Goal: Task Accomplishment & Management: Complete application form

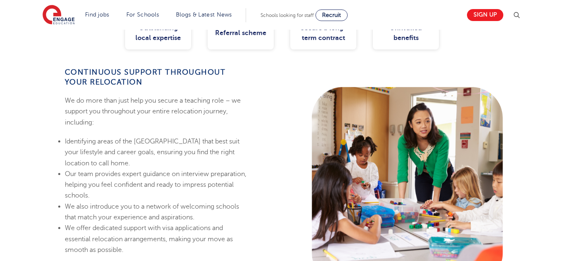
scroll to position [467, 0]
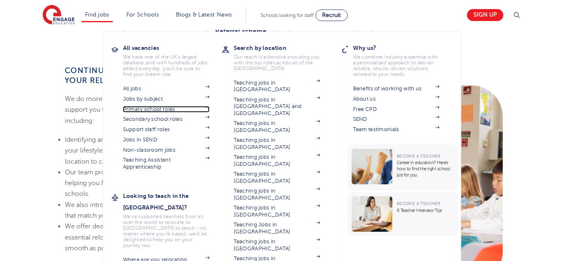
click at [173, 109] on link "Primary school roles" at bounding box center [166, 109] width 87 height 7
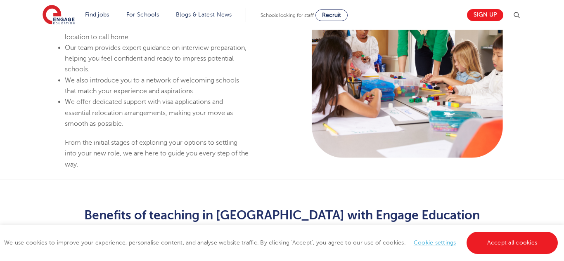
scroll to position [585, 0]
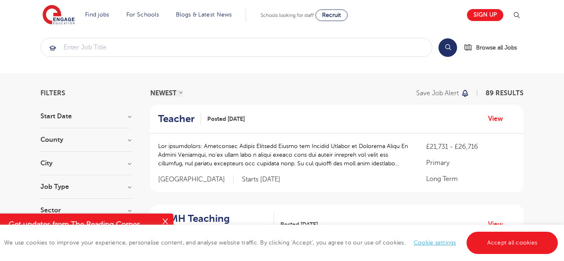
scroll to position [7, 0]
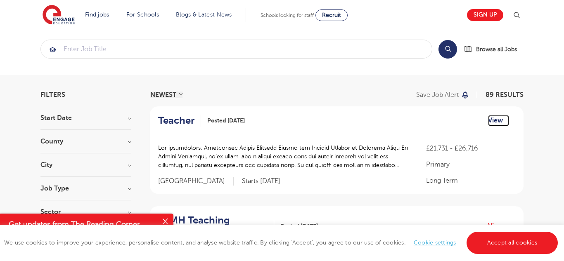
click at [497, 120] on link "View" at bounding box center [498, 120] width 21 height 11
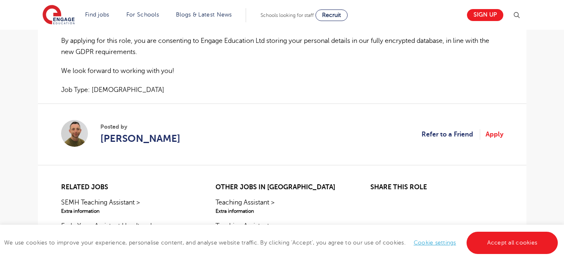
scroll to position [681, 0]
click at [499, 139] on link "Apply" at bounding box center [494, 134] width 18 height 11
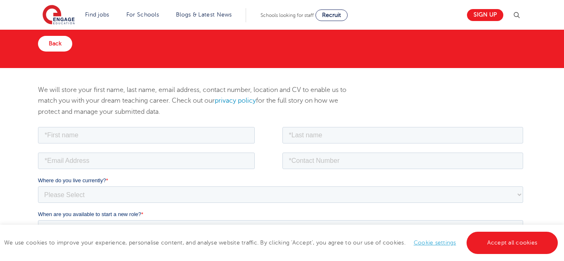
scroll to position [50, 0]
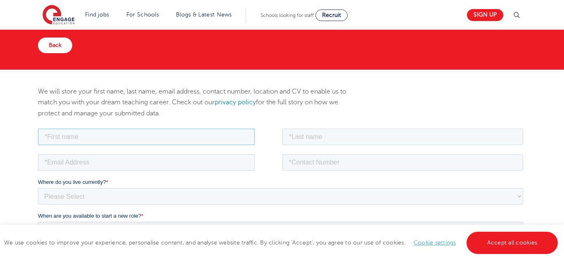
click at [230, 134] on input "text" at bounding box center [146, 136] width 217 height 17
type input "Amina"
click at [369, 141] on input "text" at bounding box center [402, 136] width 241 height 17
type input "Moyo"
click at [236, 157] on input "email" at bounding box center [146, 162] width 217 height 17
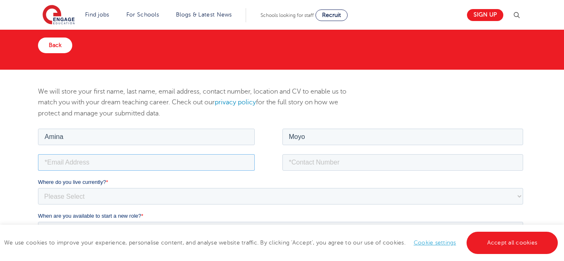
type input "aminayusuff@yahoo.com"
click at [297, 165] on input "tel" at bounding box center [402, 162] width 241 height 17
type input "0658901821"
click at [237, 194] on select "Please Select [GEOGRAPHIC_DATA] [GEOGRAPHIC_DATA] [GEOGRAPHIC_DATA] [GEOGRAPHIC…" at bounding box center [280, 196] width 485 height 17
select select "[GEOGRAPHIC_DATA]"
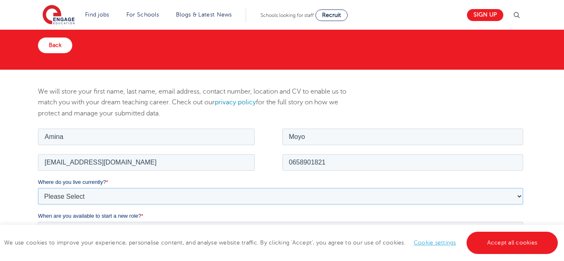
click at [38, 188] on select "Please Select UK Canada Ireland Australia New Zealand Europe USA South Africa J…" at bounding box center [280, 196] width 485 height 17
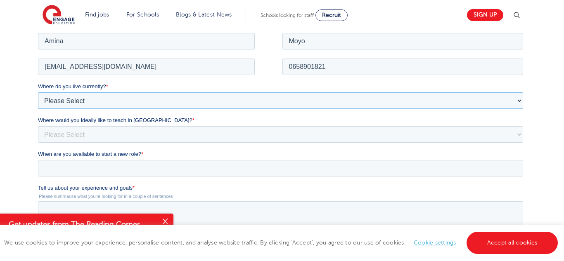
scroll to position [154, 0]
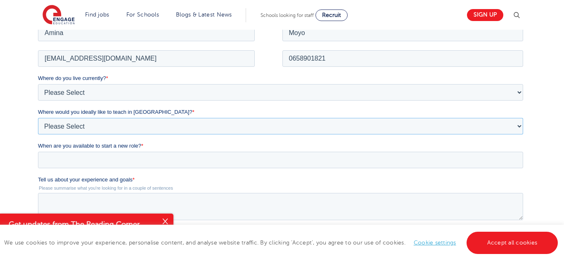
click at [157, 128] on select "Please Select I'm flexible! London Any city in England Greater London/Home Coun…" at bounding box center [280, 126] width 485 height 17
select select "Flexible"
click at [38, 118] on select "Please Select I'm flexible! London Any city in England Greater London/Home Coun…" at bounding box center [280, 126] width 485 height 17
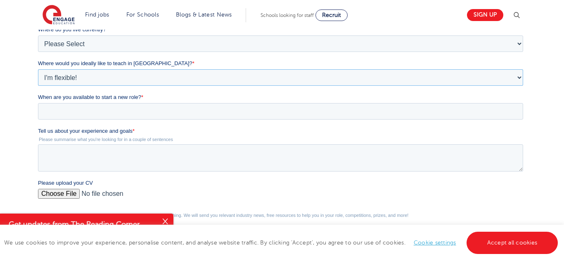
scroll to position [204, 0]
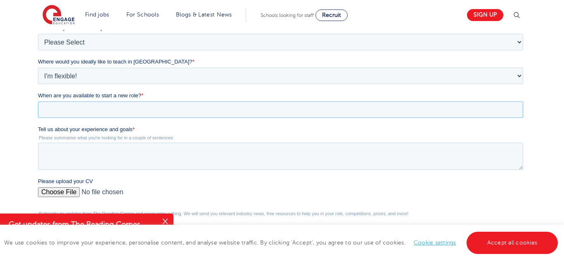
click at [141, 107] on input "When are you available to start a new role? *" at bounding box center [280, 110] width 485 height 17
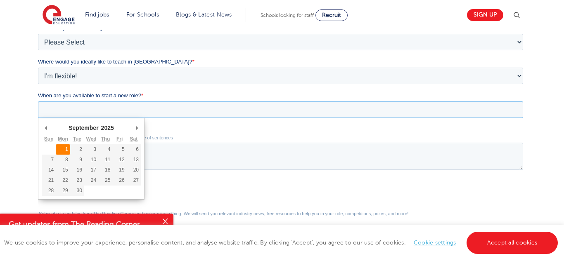
type div "2025-09-01"
type input "2025/09/01"
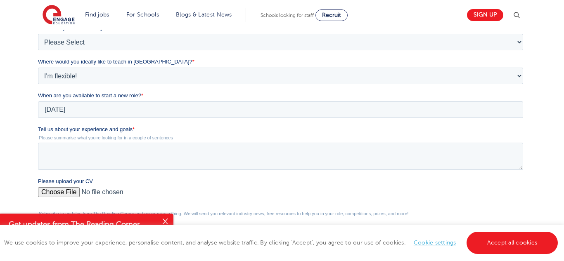
scroll to position [227, 0]
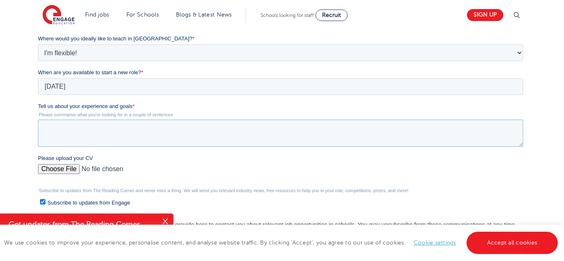
click at [83, 140] on textarea "Tell us about your experience and goals *" at bounding box center [280, 133] width 485 height 27
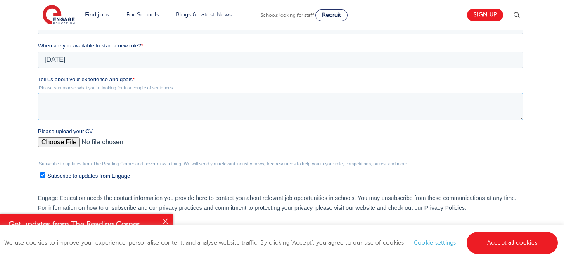
scroll to position [260, 0]
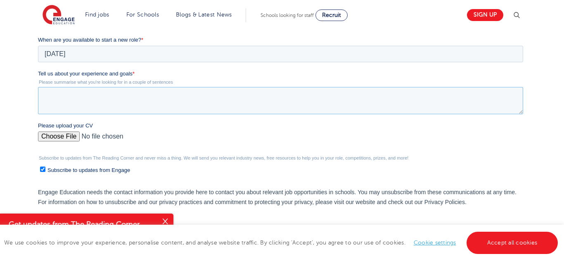
click at [103, 95] on textarea "Tell us about your experience and goals *" at bounding box center [280, 100] width 485 height 27
paste textarea "Experience I am a dedicated and passionate primary school teacher with a proven…"
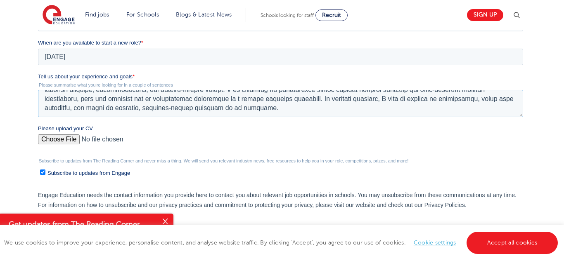
scroll to position [259, 0]
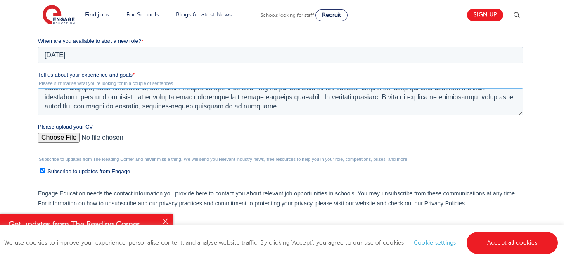
type textarea "Experience I am a dedicated and passionate primary school teacher with a proven…"
click at [60, 137] on input "Please upload your CV" at bounding box center [280, 141] width 485 height 17
type input "C:\fakepath\Amina Victoria Moyo CV 2025 (1).pdf"
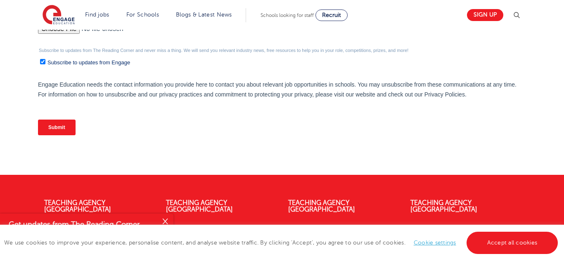
scroll to position [366, 0]
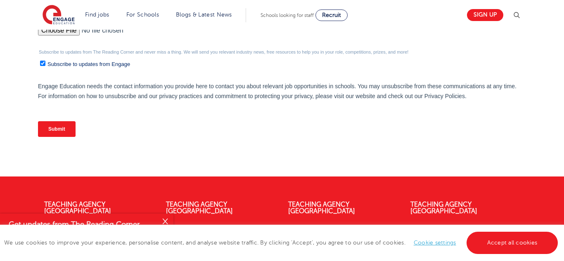
click at [66, 127] on input "Submit" at bounding box center [57, 129] width 38 height 16
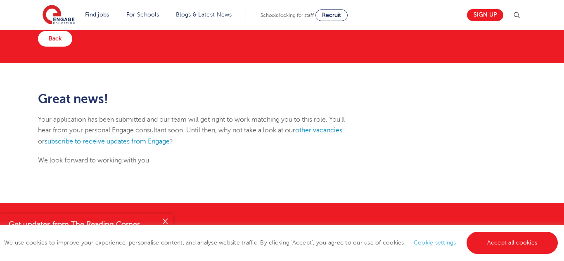
scroll to position [56, 0]
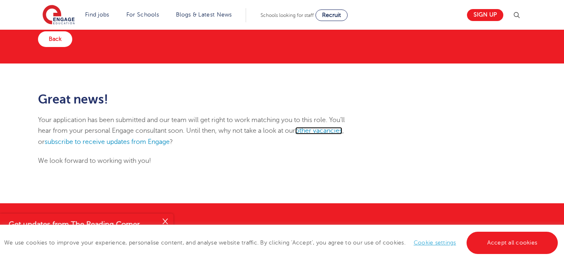
click at [321, 133] on link "other vacancies" at bounding box center [318, 130] width 47 height 7
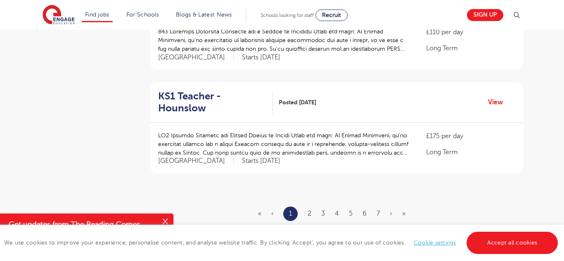
scroll to position [974, 0]
click at [308, 209] on link "2" at bounding box center [309, 212] width 4 height 7
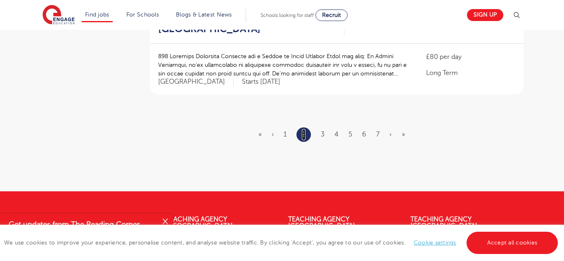
scroll to position [1048, 0]
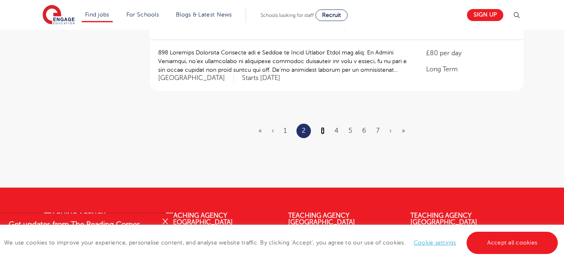
click at [323, 127] on link "3" at bounding box center [323, 130] width 4 height 7
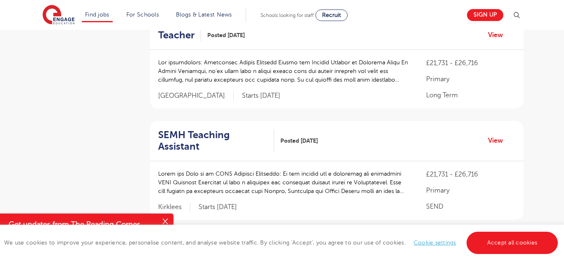
scroll to position [921, 0]
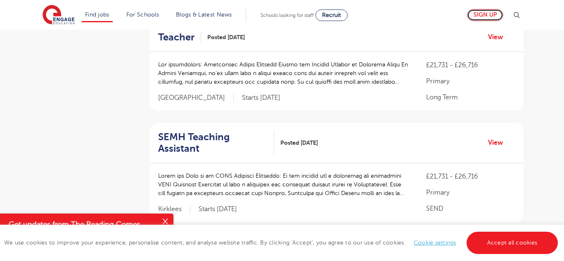
click at [492, 15] on link "Sign up" at bounding box center [485, 15] width 36 height 12
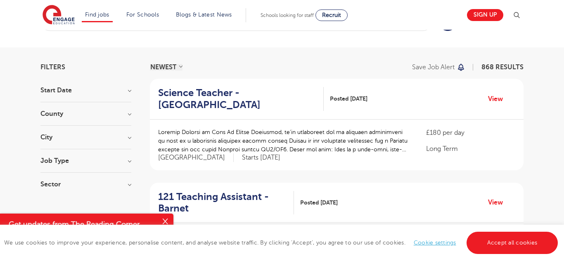
scroll to position [37, 0]
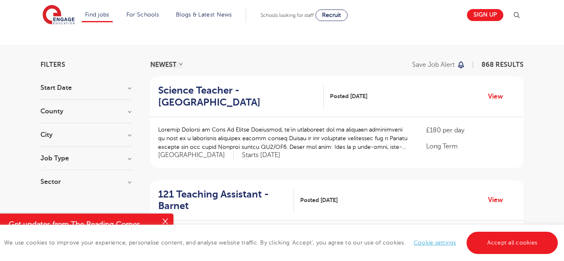
click at [130, 159] on h3 "Job Type" at bounding box center [85, 158] width 91 height 7
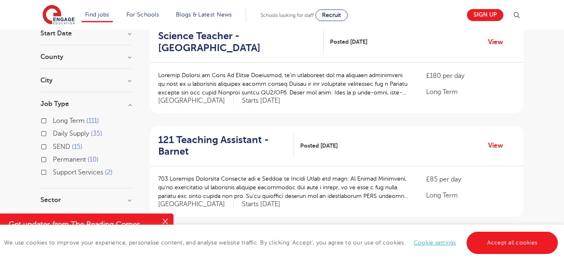
scroll to position [89, 0]
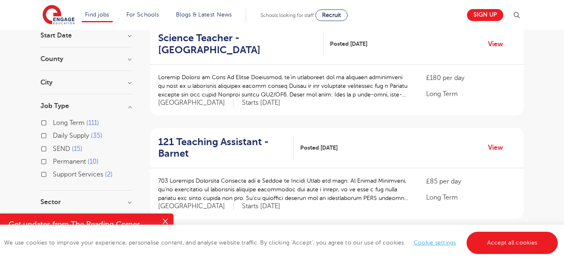
click at [47, 120] on div "Long Term 111" at bounding box center [85, 124] width 91 height 13
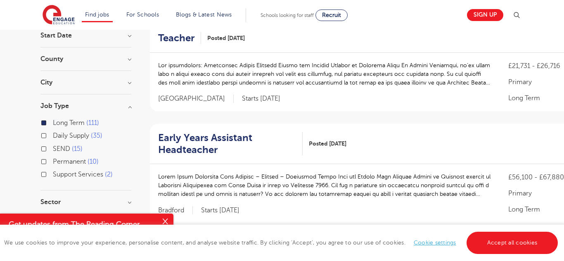
click at [128, 106] on h3 "Job Type" at bounding box center [85, 106] width 91 height 7
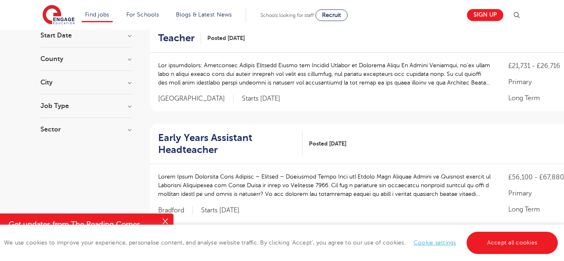
click at [129, 128] on h3 "Sector" at bounding box center [85, 129] width 91 height 7
click at [53, 146] on label "Primary 71" at bounding box center [70, 146] width 35 height 11
click at [53, 146] on input "Primary 71" at bounding box center [55, 145] width 5 height 5
checkbox input "true"
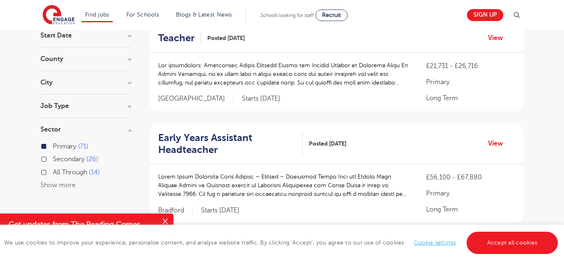
click at [131, 131] on h3 "Sector" at bounding box center [85, 129] width 91 height 7
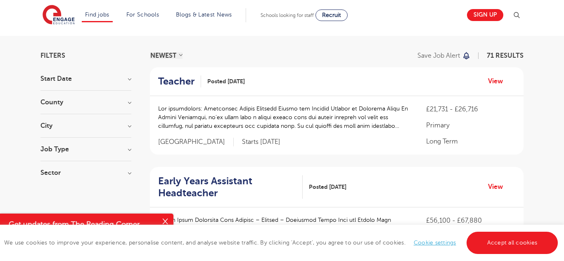
scroll to position [34, 0]
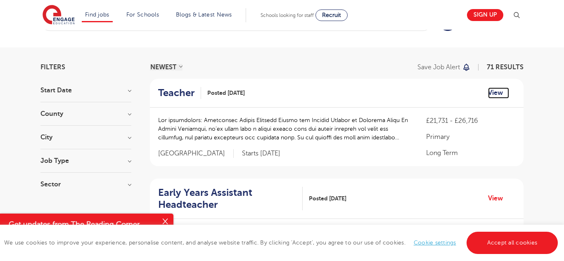
click at [494, 94] on link "View" at bounding box center [498, 92] width 21 height 11
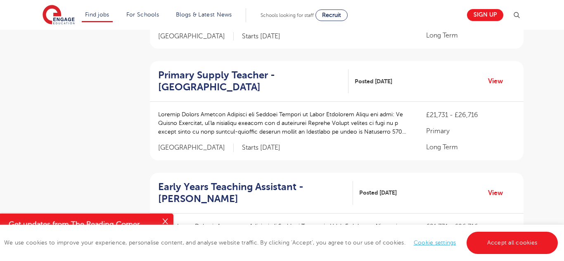
scroll to position [587, 0]
click at [493, 78] on link "View" at bounding box center [498, 81] width 21 height 11
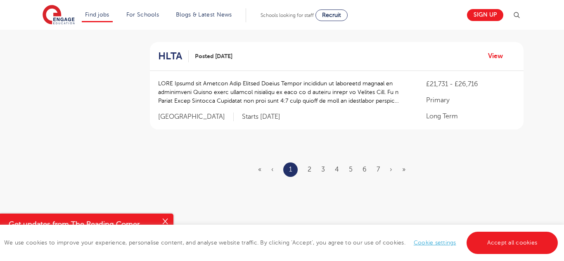
scroll to position [1041, 0]
click at [310, 169] on link "2" at bounding box center [309, 168] width 4 height 7
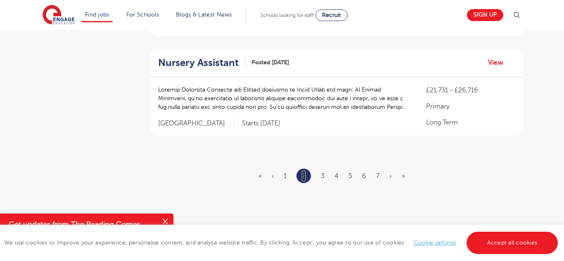
scroll to position [1061, 0]
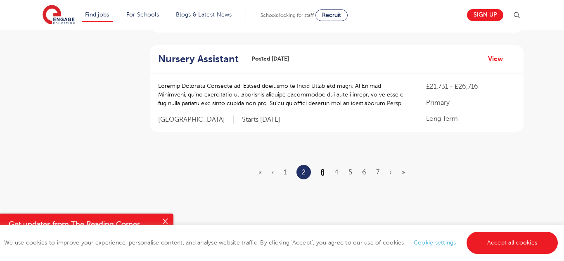
click at [321, 169] on link "3" at bounding box center [323, 172] width 4 height 7
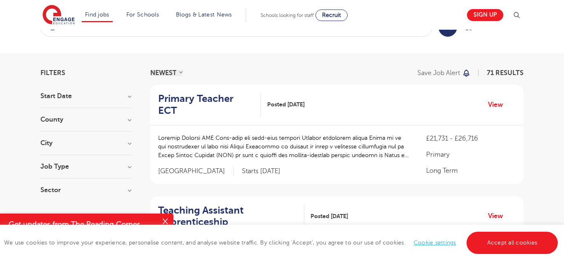
scroll to position [30, 0]
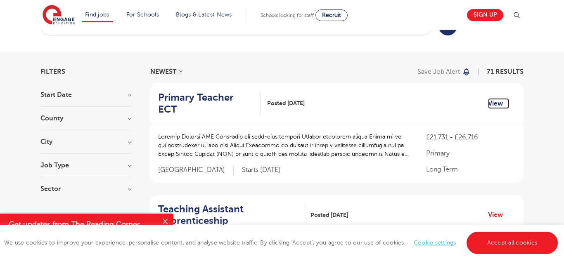
click at [491, 98] on link "View" at bounding box center [498, 103] width 21 height 11
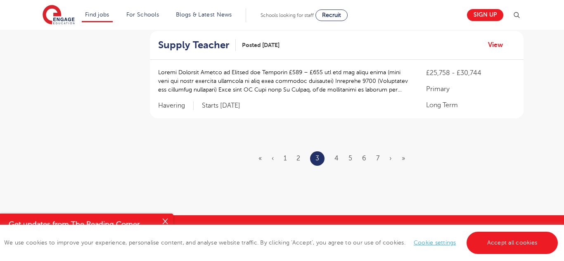
scroll to position [1055, 0]
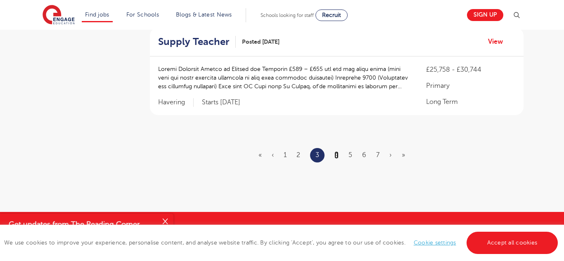
click at [338, 151] on link "4" at bounding box center [336, 154] width 4 height 7
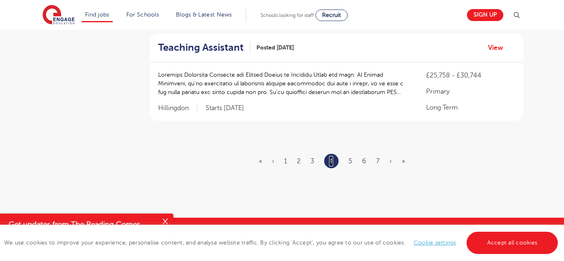
scroll to position [1025, 0]
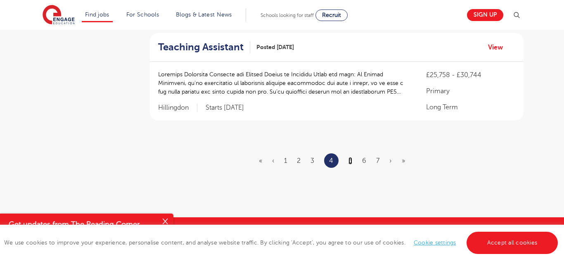
click at [352, 157] on link "5" at bounding box center [350, 160] width 4 height 7
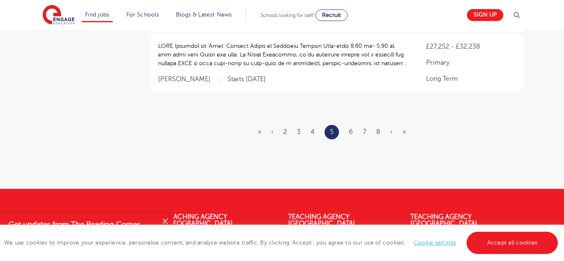
scroll to position [1042, 0]
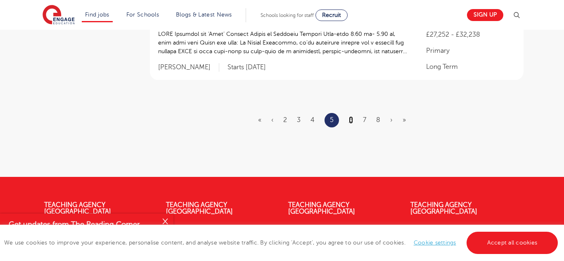
click at [350, 122] on link "6" at bounding box center [351, 119] width 4 height 7
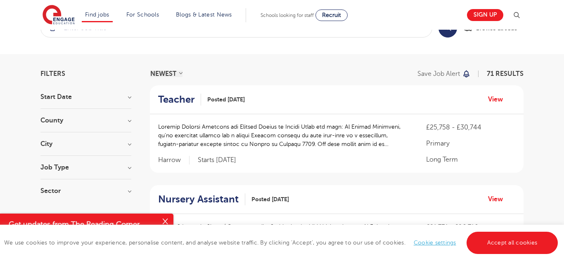
scroll to position [29, 0]
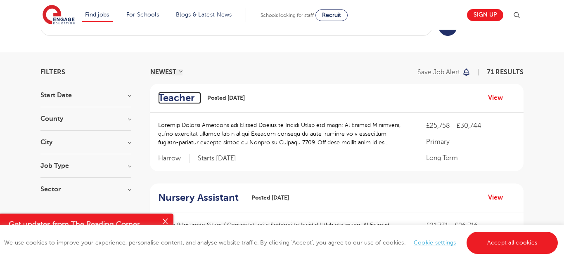
click at [185, 95] on h2 "Teacher" at bounding box center [176, 98] width 36 height 12
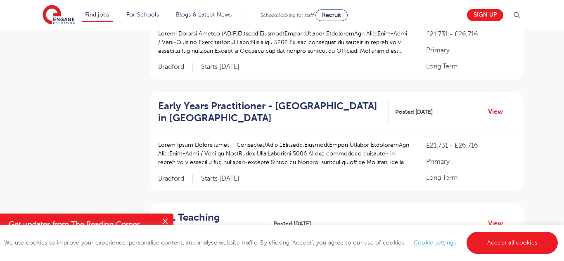
scroll to position [447, 0]
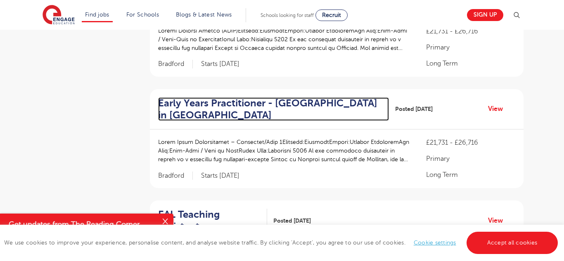
click at [309, 99] on h2 "Early Years Practitioner - Primary School in Bradford" at bounding box center [270, 109] width 224 height 24
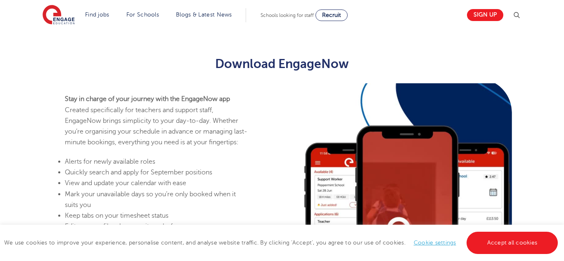
scroll to position [683, 0]
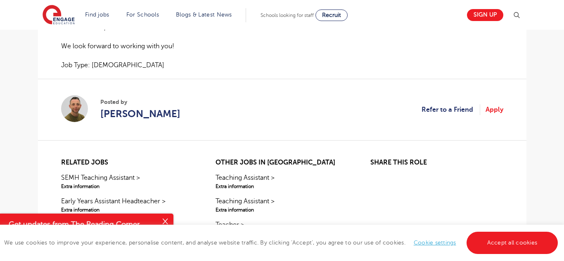
scroll to position [708, 0]
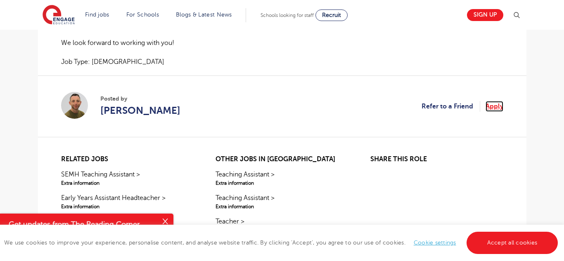
click at [496, 112] on link "Apply" at bounding box center [494, 106] width 18 height 11
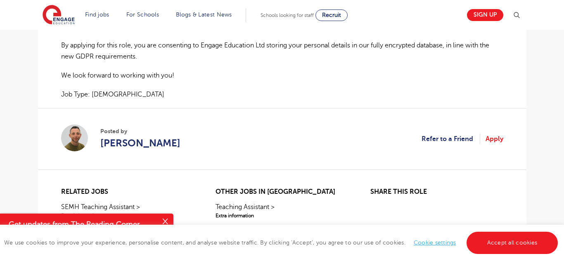
scroll to position [672, 0]
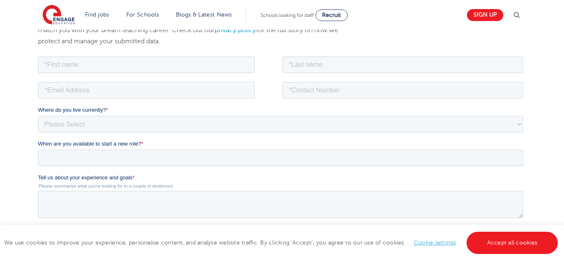
scroll to position [122, 0]
click at [231, 52] on div "We will store your first name, last name, email address, contact number, locati…" at bounding box center [199, 34] width 334 height 41
click at [224, 59] on input "text" at bounding box center [146, 65] width 217 height 17
type input "Amina"
click at [326, 68] on input "text" at bounding box center [402, 65] width 241 height 17
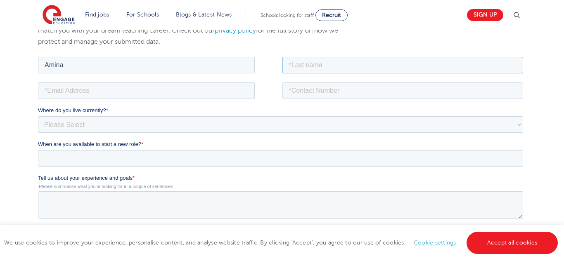
type input "Moyo"
click at [208, 95] on input "email" at bounding box center [146, 90] width 217 height 17
type input "[EMAIL_ADDRESS][DOMAIN_NAME]"
click at [321, 86] on input "tel" at bounding box center [402, 90] width 241 height 17
type input "0658901821"
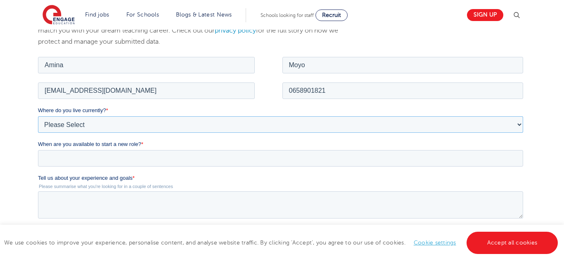
click at [325, 123] on select "Please Select [GEOGRAPHIC_DATA] [GEOGRAPHIC_DATA] [GEOGRAPHIC_DATA] [GEOGRAPHIC…" at bounding box center [280, 124] width 485 height 17
select select "[GEOGRAPHIC_DATA]"
click at [38, 116] on select "Please Select [GEOGRAPHIC_DATA] [GEOGRAPHIC_DATA] [GEOGRAPHIC_DATA] [GEOGRAPHIC…" at bounding box center [280, 124] width 485 height 17
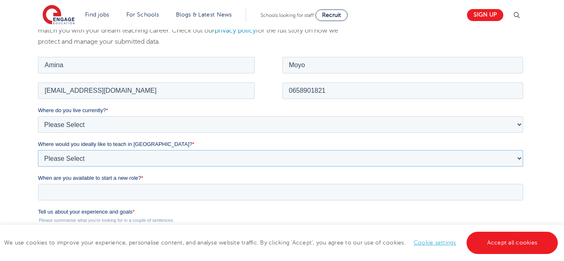
click at [175, 159] on select "Please Select I'm flexible! [GEOGRAPHIC_DATA] Any city in [GEOGRAPHIC_DATA] [GE…" at bounding box center [280, 158] width 485 height 17
select select "Flexible"
click at [38, 150] on select "Please Select I'm flexible! [GEOGRAPHIC_DATA] Any city in [GEOGRAPHIC_DATA] [GE…" at bounding box center [280, 158] width 485 height 17
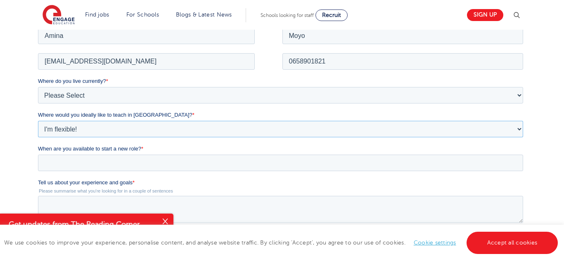
scroll to position [163, 0]
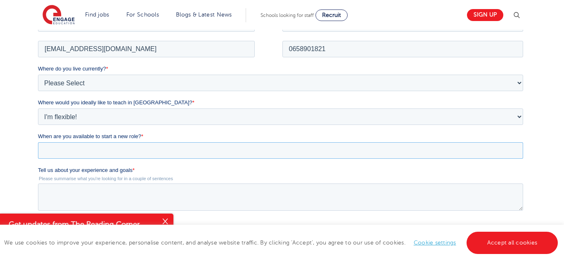
click at [128, 145] on input "When are you available to start a new role? *" at bounding box center [280, 150] width 485 height 17
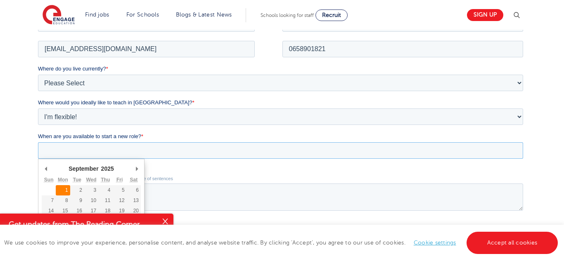
type div "[DATE]"
type input "[DATE]"
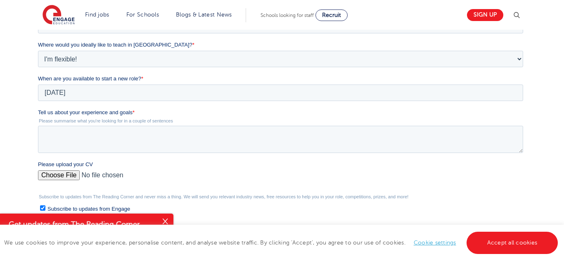
scroll to position [226, 0]
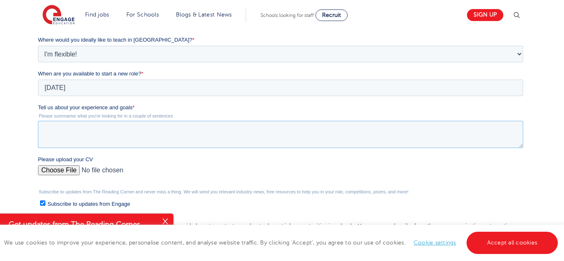
click at [98, 140] on textarea "Tell us about your experience and goals *" at bounding box center [280, 134] width 485 height 27
paste textarea "Experience I am a dedicated and passionate primary school teacher with a proven…"
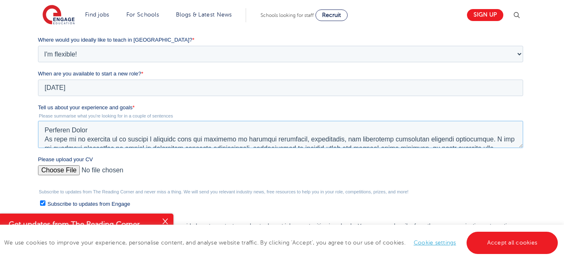
scroll to position [0, 0]
type textarea "Experience I am a dedicated and passionate primary school teacher with a proven…"
click at [46, 168] on input "Please upload your CV" at bounding box center [280, 173] width 485 height 17
type input "C:\fakepath\[PERSON_NAME] [PERSON_NAME] CV 2025 (1).pdf"
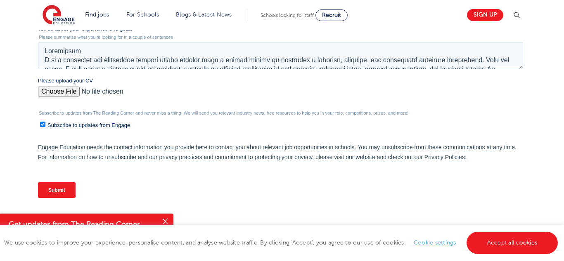
scroll to position [302, 0]
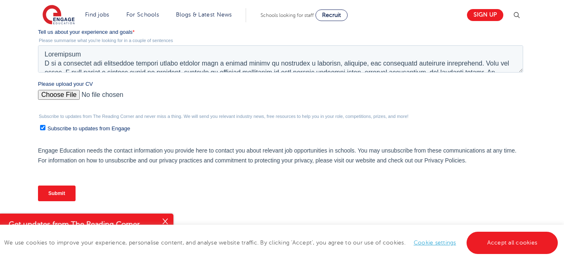
click at [71, 195] on input "Submit" at bounding box center [57, 194] width 38 height 16
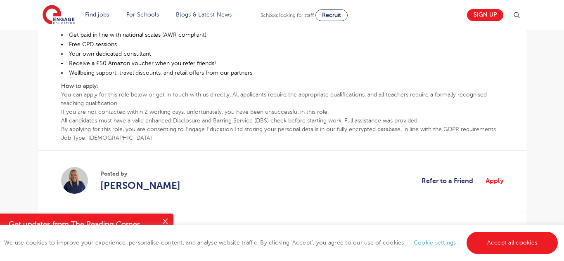
scroll to position [408, 0]
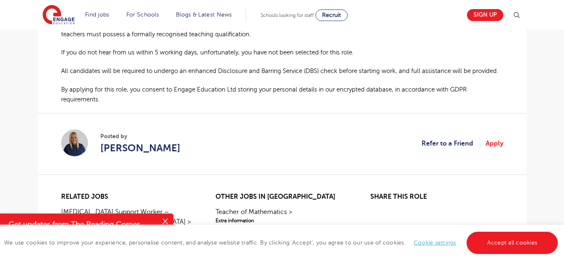
scroll to position [585, 0]
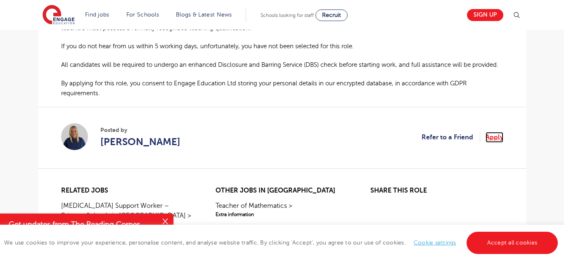
click at [494, 135] on link "Apply" at bounding box center [494, 137] width 18 height 11
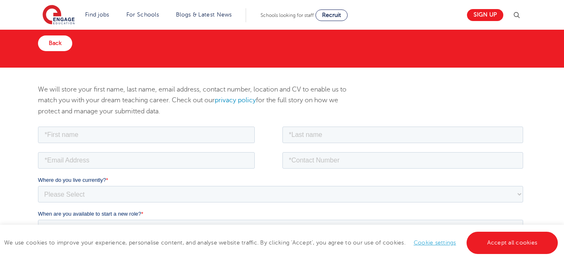
scroll to position [58, 0]
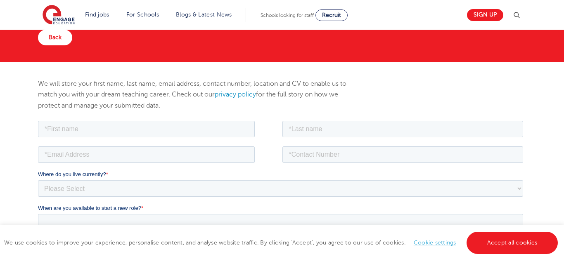
click at [218, 116] on div "We will store your first name, last name, email address, contact number, locati…" at bounding box center [199, 98] width 334 height 41
click at [216, 123] on input "text" at bounding box center [146, 128] width 217 height 17
type input "Amina"
click at [289, 128] on input "text" at bounding box center [402, 128] width 241 height 17
type input "Moyo"
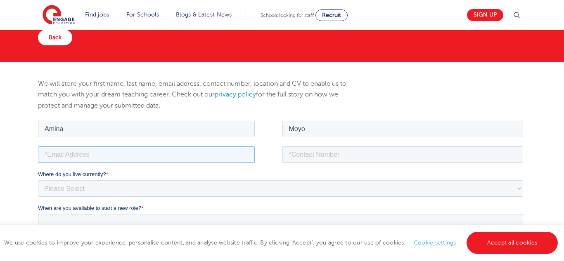
click at [192, 158] on input "email" at bounding box center [146, 154] width 217 height 17
type input "[EMAIL_ADDRESS][DOMAIN_NAME]"
click at [330, 151] on input "tel" at bounding box center [402, 154] width 241 height 17
type input "0658901821"
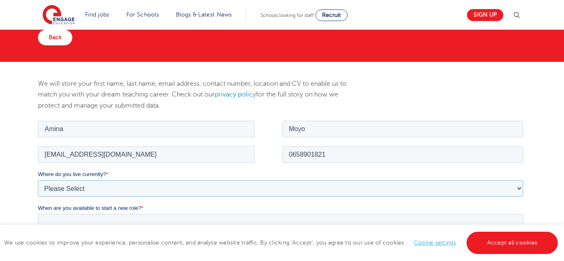
click at [312, 187] on select "Please Select [GEOGRAPHIC_DATA] [GEOGRAPHIC_DATA] [GEOGRAPHIC_DATA] [GEOGRAPHIC…" at bounding box center [280, 188] width 485 height 17
select select "[GEOGRAPHIC_DATA]"
click at [38, 180] on select "Please Select [GEOGRAPHIC_DATA] [GEOGRAPHIC_DATA] [GEOGRAPHIC_DATA] [GEOGRAPHIC…" at bounding box center [280, 188] width 485 height 17
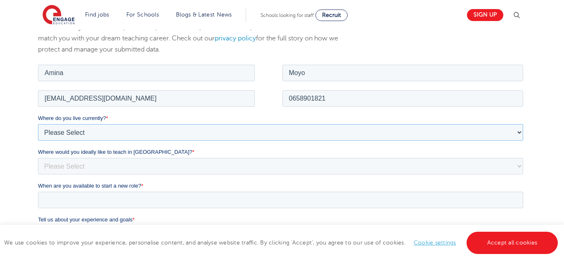
scroll to position [120, 0]
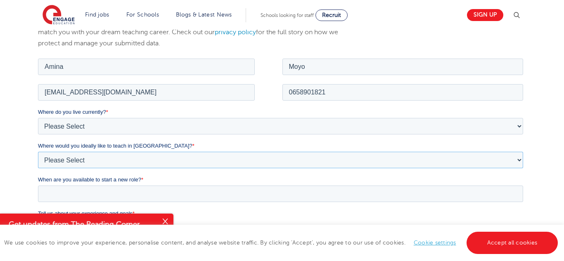
click at [171, 158] on select "Please Select I'm flexible! [GEOGRAPHIC_DATA] Any city in [GEOGRAPHIC_DATA] [GE…" at bounding box center [280, 159] width 485 height 17
select select "Flexible"
click at [38, 151] on select "Please Select I'm flexible! [GEOGRAPHIC_DATA] Any city in [GEOGRAPHIC_DATA] [GE…" at bounding box center [280, 159] width 485 height 17
click at [114, 188] on input "When are you available to start a new role? *" at bounding box center [280, 193] width 485 height 17
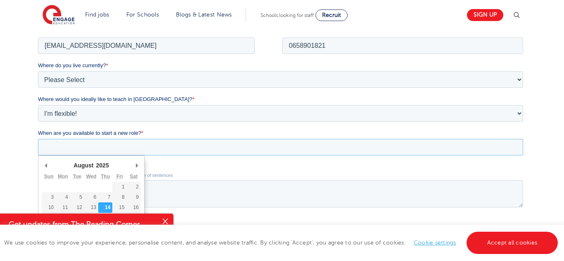
scroll to position [176, 0]
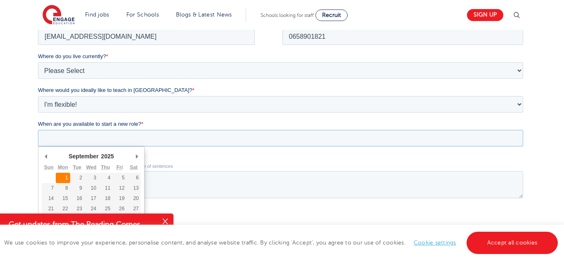
type div "2025-09-01"
type input "2025/09/01"
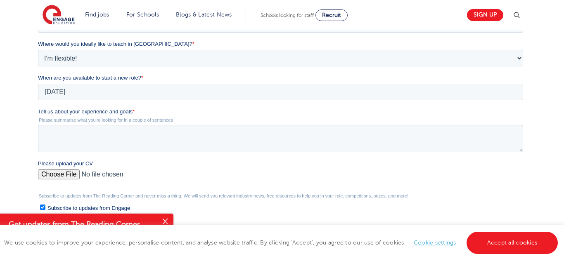
scroll to position [224, 0]
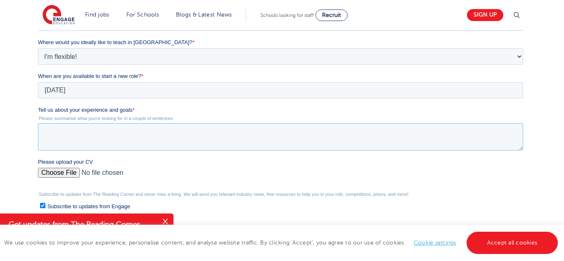
click at [67, 130] on textarea "Tell us about your experience and goals *" at bounding box center [280, 136] width 485 height 27
paste textarea "Experience I am a dedicated and passionate primary school teacher with a proven…"
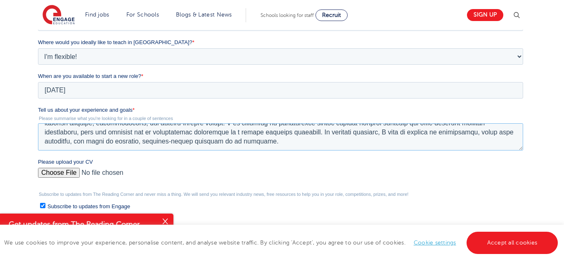
scroll to position [100, 0]
type textarea "Experience I am a dedicated and passionate primary school teacher with a proven…"
click at [59, 178] on input "Please upload your CV" at bounding box center [280, 176] width 485 height 17
type input "C:\fakepath\Amina Victoria Moyo CV 2025 (1).pdf"
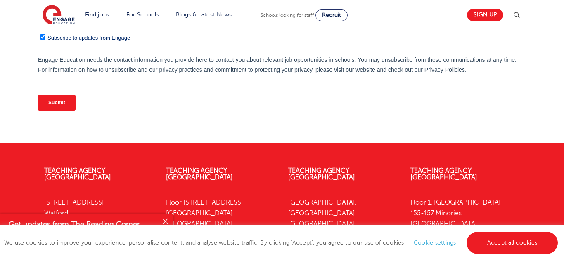
scroll to position [393, 0]
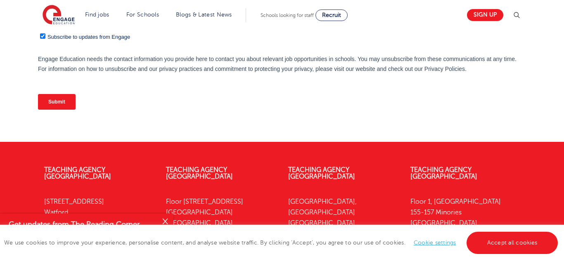
click at [71, 101] on input "Submit" at bounding box center [57, 102] width 38 height 16
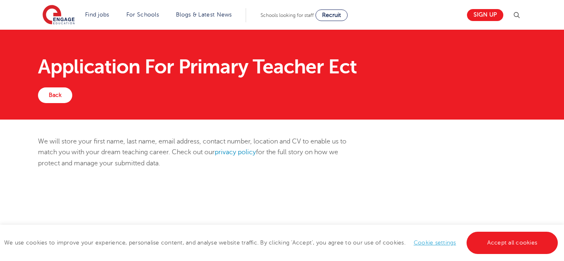
scroll to position [393, 0]
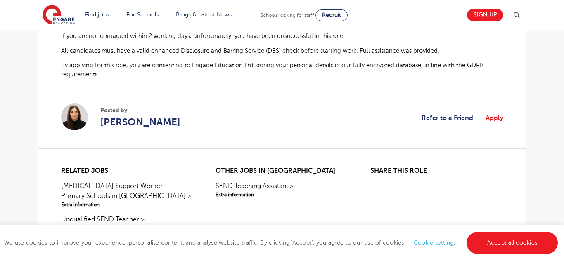
scroll to position [543, 0]
click at [491, 122] on link "Apply" at bounding box center [494, 117] width 18 height 11
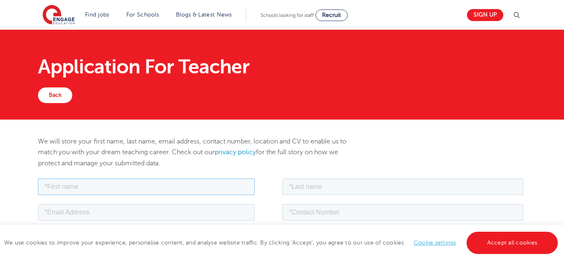
click at [128, 193] on input "text" at bounding box center [146, 186] width 217 height 17
type input "Amina"
click at [325, 188] on input "text" at bounding box center [402, 186] width 241 height 17
type input "Moyo"
click at [218, 214] on input "email" at bounding box center [146, 212] width 217 height 17
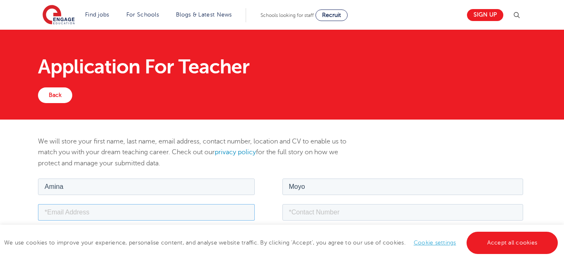
type input "[EMAIL_ADDRESS][DOMAIN_NAME]"
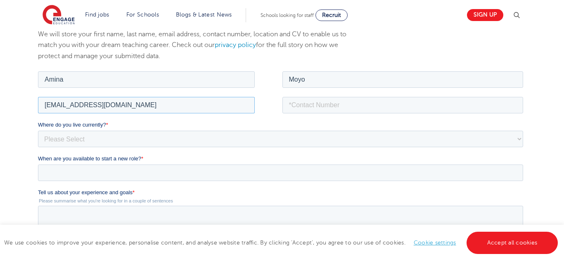
scroll to position [112, 0]
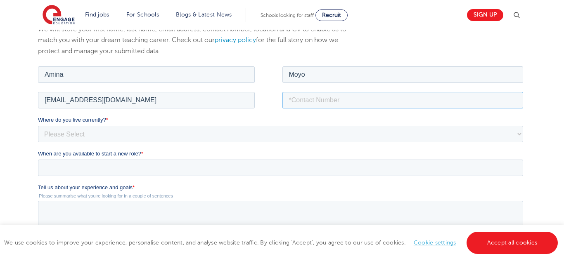
click at [286, 102] on input "tel" at bounding box center [402, 100] width 241 height 17
type input "0658901821"
click at [245, 135] on select "Please Select [GEOGRAPHIC_DATA] [GEOGRAPHIC_DATA] [GEOGRAPHIC_DATA] [GEOGRAPHIC…" at bounding box center [280, 133] width 485 height 17
select select "[GEOGRAPHIC_DATA]"
click at [38, 125] on select "Please Select [GEOGRAPHIC_DATA] [GEOGRAPHIC_DATA] [GEOGRAPHIC_DATA] [GEOGRAPHIC…" at bounding box center [280, 133] width 485 height 17
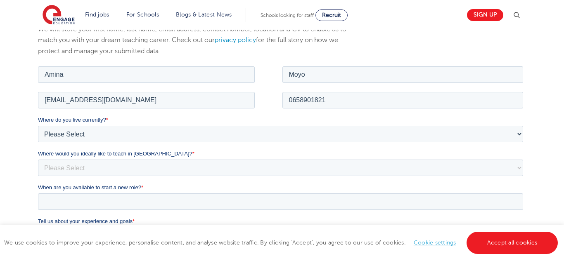
click at [124, 158] on div "Where would you ideally like to teach in [GEOGRAPHIC_DATA]? * Please Select I'm…" at bounding box center [282, 162] width 488 height 26
click at [111, 165] on select "Please Select I'm flexible! [GEOGRAPHIC_DATA] Any city in [GEOGRAPHIC_DATA] [GE…" at bounding box center [280, 167] width 485 height 17
select select "Flexible"
click at [38, 159] on select "Please Select I'm flexible! [GEOGRAPHIC_DATA] Any city in [GEOGRAPHIC_DATA] [GE…" at bounding box center [280, 167] width 485 height 17
click at [68, 204] on input "When are you available to start a new role? *" at bounding box center [280, 201] width 485 height 17
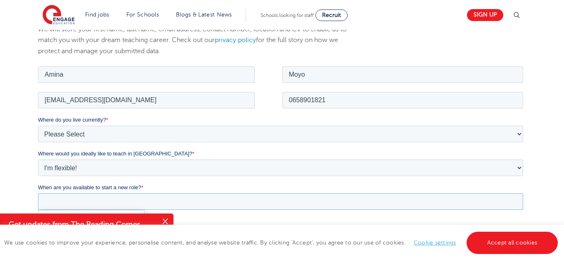
scroll to position [163, 0]
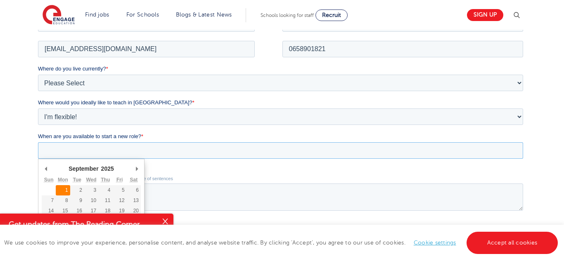
type div "[DATE]"
type input "[DATE]"
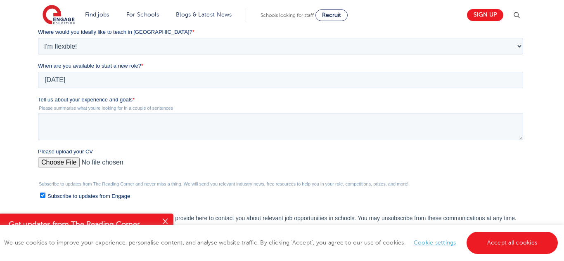
scroll to position [236, 0]
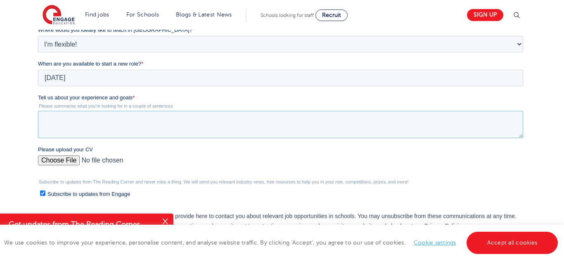
click at [75, 121] on textarea "Tell us about your experience and goals *" at bounding box center [280, 124] width 485 height 27
paste textarea "Experience I am a dedicated and passionate primary school teacher with a proven…"
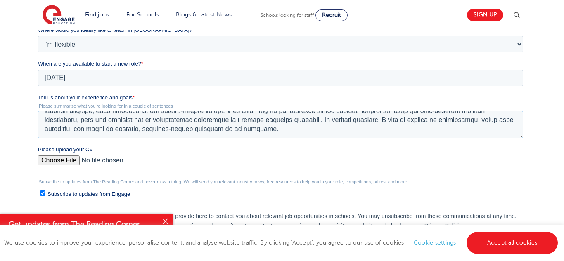
scroll to position [100, 0]
type textarea "Experience I am a dedicated and passionate primary school teacher with a proven…"
click at [51, 158] on input "Please upload your CV" at bounding box center [280, 164] width 485 height 17
type input "C:\fakepath\Amina Victoria Moyo CV 2025 (1).pdf"
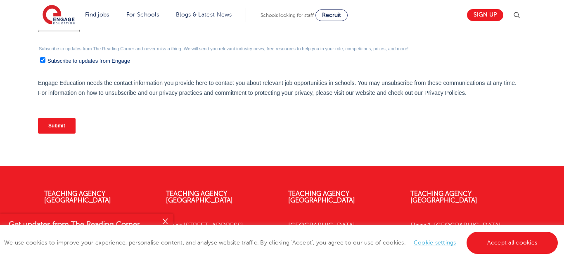
scroll to position [370, 0]
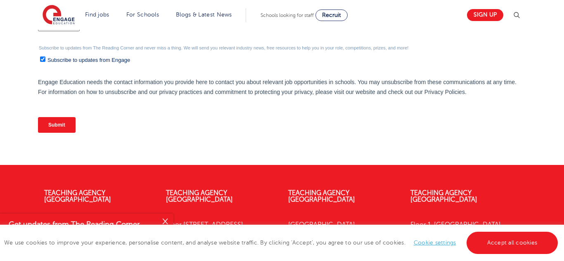
click at [53, 128] on input "Submit" at bounding box center [57, 125] width 38 height 16
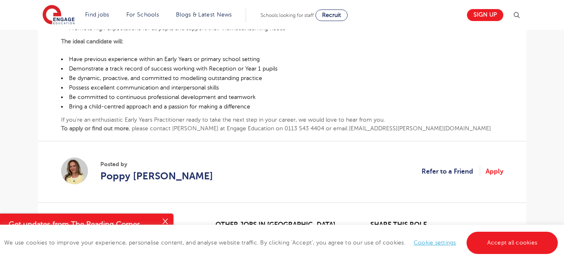
scroll to position [422, 0]
click at [491, 166] on link "Apply" at bounding box center [494, 171] width 18 height 11
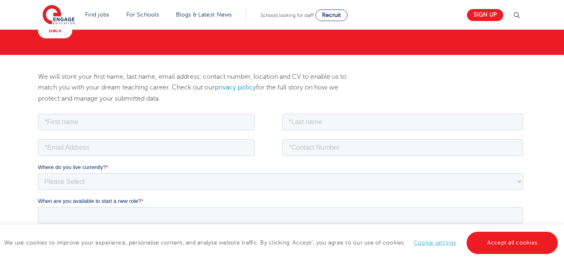
scroll to position [114, 0]
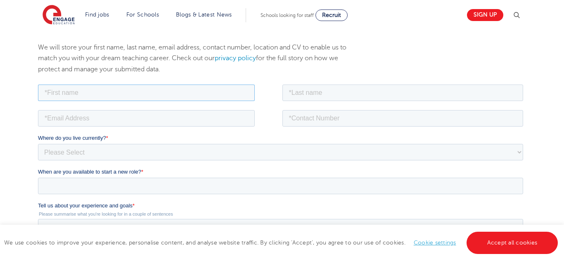
click at [242, 89] on input "text" at bounding box center [146, 92] width 217 height 17
click at [182, 89] on input "text" at bounding box center [146, 92] width 217 height 17
type input "Amina"
click at [288, 86] on input "text" at bounding box center [402, 92] width 241 height 17
type input "Moyo"
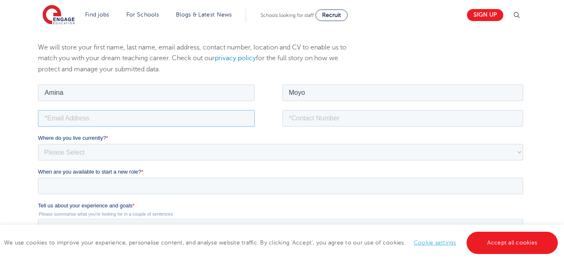
click at [221, 115] on input "email" at bounding box center [146, 118] width 217 height 17
type input "aminayusuff@yahoo.com"
click at [312, 116] on input "tel" at bounding box center [402, 118] width 241 height 17
type input "0658901821"
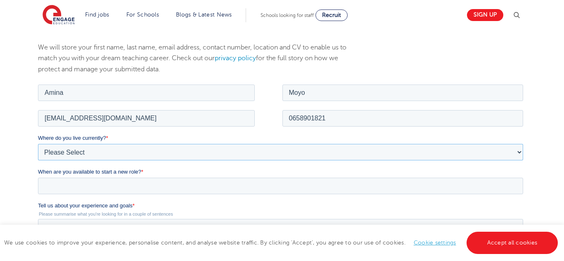
click at [319, 144] on select "Please Select UK Canada Ireland Australia New Zealand Europe USA South Africa J…" at bounding box center [280, 152] width 485 height 17
click at [38, 144] on select "Please Select UK Canada Ireland Australia New Zealand Europe USA South Africa J…" at bounding box center [280, 152] width 485 height 17
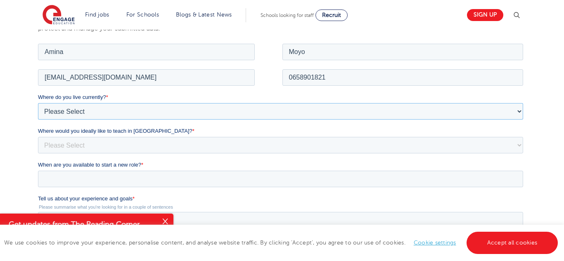
scroll to position [162, 0]
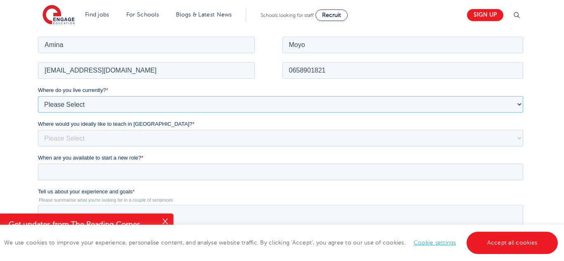
click at [155, 106] on select "Please Select UK Canada Ireland Australia New Zealand Europe USA South Africa J…" at bounding box center [280, 104] width 485 height 17
select select "South Africa"
click at [38, 96] on select "Please Select UK Canada Ireland Australia New Zealand Europe USA South Africa J…" at bounding box center [280, 104] width 485 height 17
click at [60, 146] on fieldset "Where do you live currently? * Please Select UK Canada Ireland Australia New Ze…" at bounding box center [282, 120] width 488 height 68
click at [64, 142] on select "Please Select I'm flexible! London Any city in England Greater London/Home Coun…" at bounding box center [280, 138] width 485 height 17
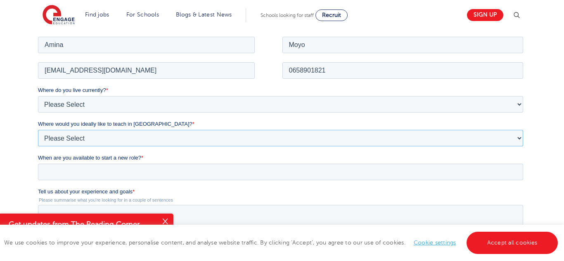
select select "Flexible"
click at [38, 130] on select "Please Select I'm flexible! London Any city in England Greater London/Home Coun…" at bounding box center [280, 138] width 485 height 17
click at [75, 165] on input "When are you available to start a new role? *" at bounding box center [280, 171] width 485 height 17
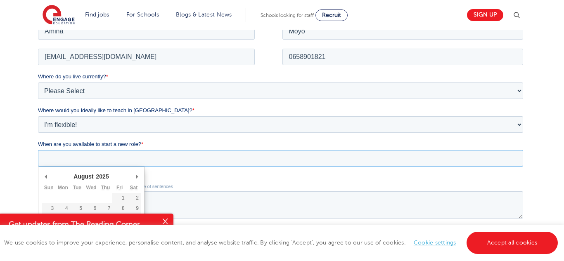
scroll to position [175, 0]
type div "2025-09-01"
type input "2025/09/01"
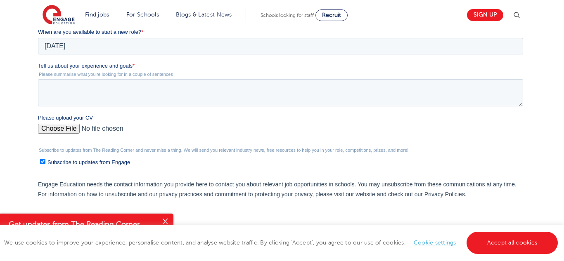
scroll to position [290, 0]
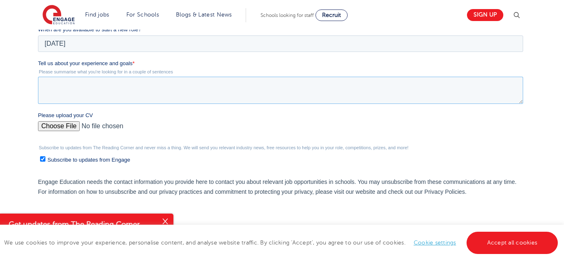
click at [142, 82] on textarea "Tell us about your experience and goals *" at bounding box center [280, 90] width 485 height 27
paste textarea "Experience I am a dedicated and passionate primary school teacher with a proven…"
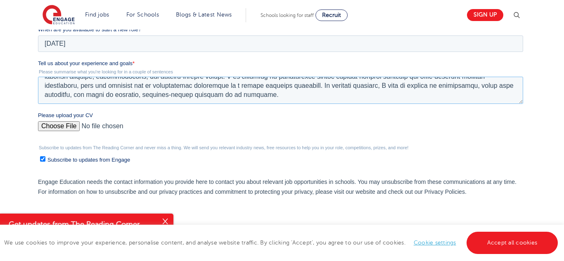
scroll to position [100, 0]
type textarea "Experience I am a dedicated and passionate primary school teacher with a proven…"
click at [46, 130] on input "Please upload your CV" at bounding box center [280, 129] width 485 height 17
type input "C:\fakepath\Amina Victoria Moyo CV 2025 (1).pdf"
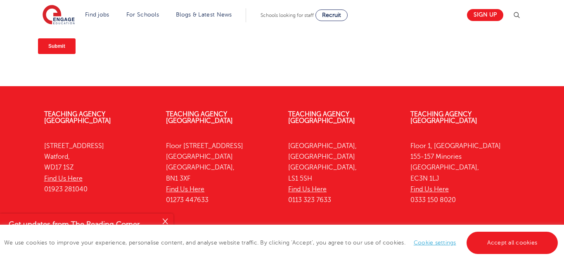
scroll to position [472, 0]
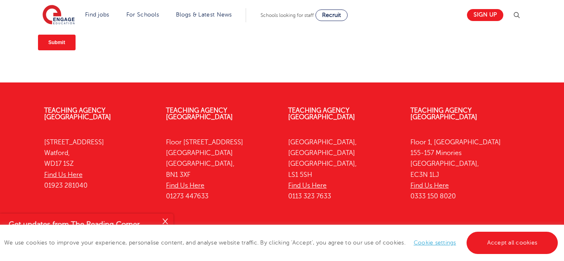
click at [70, 49] on input "Submit" at bounding box center [57, 43] width 38 height 16
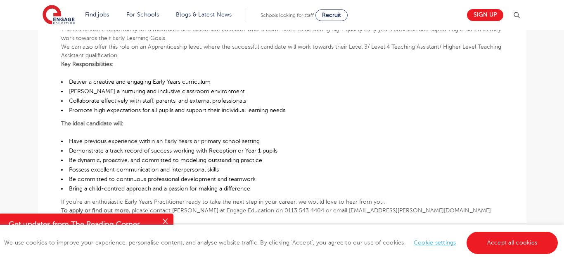
scroll to position [338, 0]
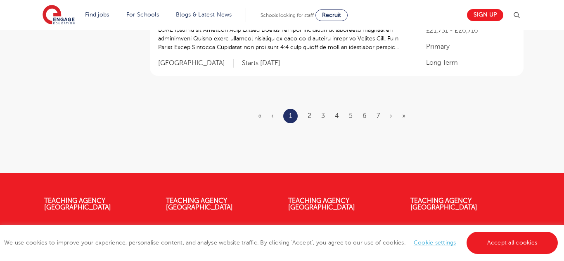
scroll to position [1097, 0]
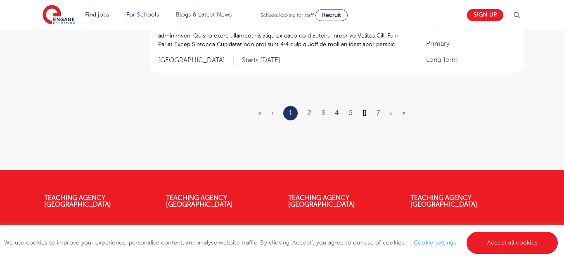
click at [364, 111] on link "6" at bounding box center [364, 112] width 4 height 7
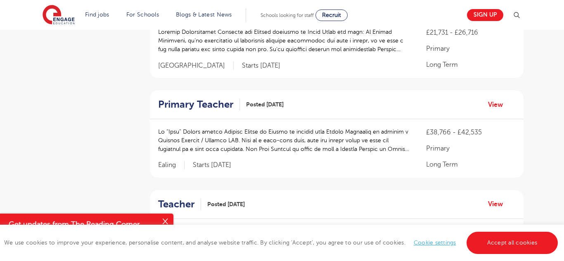
scroll to position [881, 0]
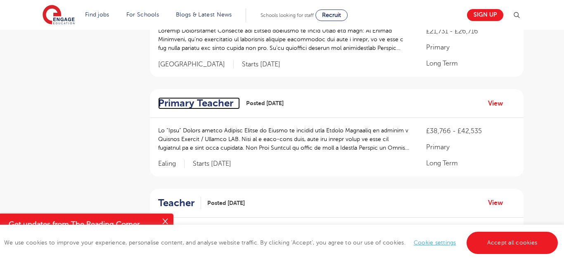
click at [222, 97] on h2 "Primary Teacher" at bounding box center [195, 103] width 75 height 12
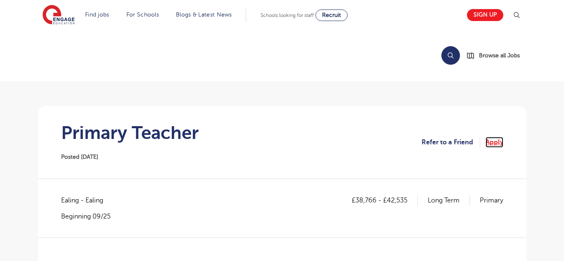
click at [500, 142] on link "Apply" at bounding box center [494, 142] width 18 height 11
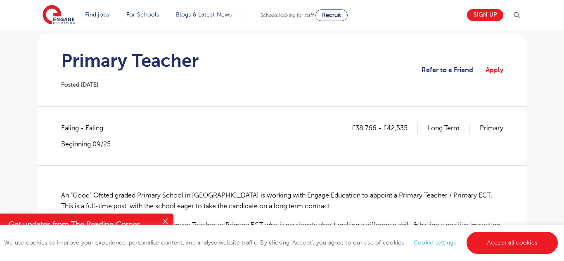
scroll to position [86, 0]
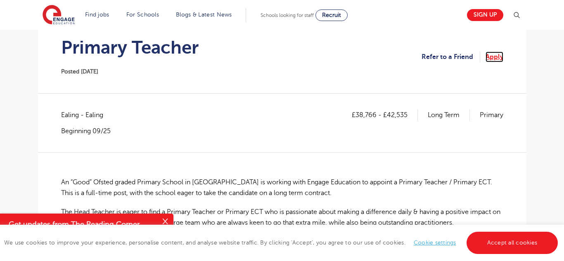
click at [493, 57] on link "Apply" at bounding box center [494, 57] width 18 height 11
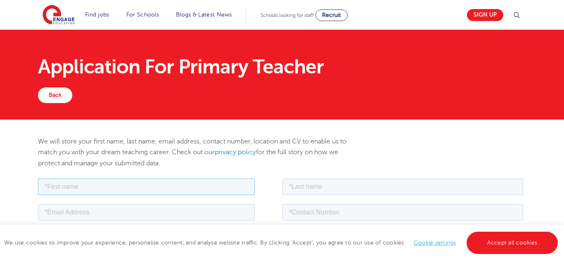
click at [146, 182] on input "text" at bounding box center [146, 186] width 217 height 17
type input "Amina"
click at [330, 178] on input "text" at bounding box center [402, 186] width 241 height 17
type input "Moyo"
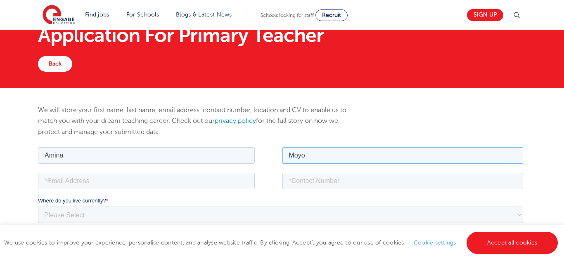
scroll to position [33, 0]
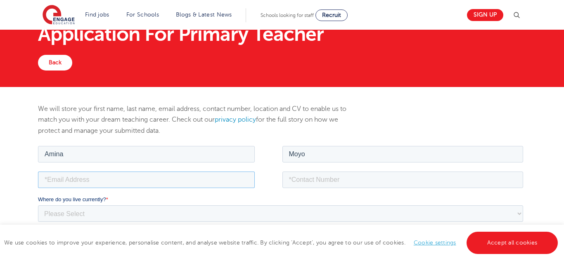
click at [196, 179] on input "email" at bounding box center [146, 179] width 217 height 17
type input "aminayusuff@yahoo.com"
click at [342, 179] on input "tel" at bounding box center [402, 179] width 241 height 17
type input "0658901821"
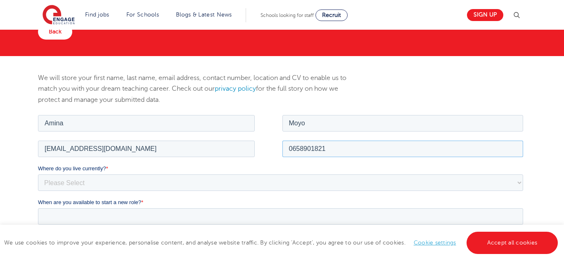
scroll to position [64, 0]
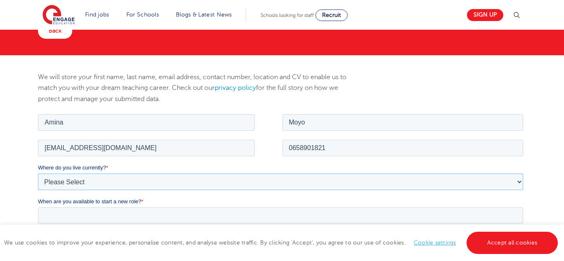
click at [316, 187] on select "Please Select UK Canada Ireland Australia New Zealand Europe USA South Africa J…" at bounding box center [280, 181] width 485 height 17
select select "[GEOGRAPHIC_DATA]"
click at [38, 173] on select "Please Select UK Canada Ireland Australia New Zealand Europe USA South Africa J…" at bounding box center [280, 181] width 485 height 17
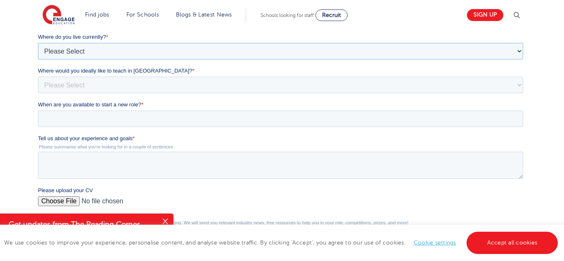
scroll to position [196, 0]
click at [88, 91] on select "Please Select I'm flexible! London Any city in England Greater London/Home Coun…" at bounding box center [280, 84] width 485 height 17
select select "Flexible"
click at [38, 93] on select "Please Select I'm flexible! London Any city in England Greater London/Home Coun…" at bounding box center [280, 84] width 485 height 17
click at [87, 120] on input "When are you available to start a new role? *" at bounding box center [280, 118] width 485 height 17
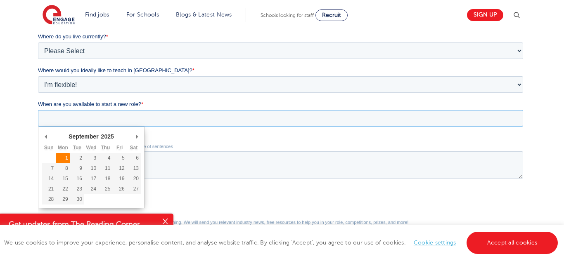
type div "2025-09-01"
type input "2025/09/01"
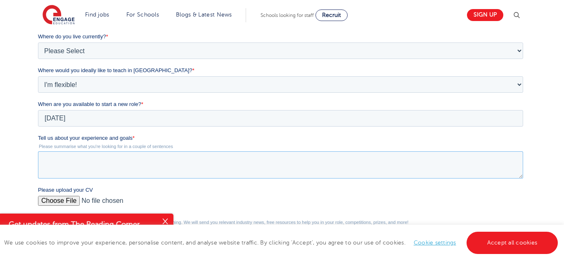
click at [74, 156] on textarea "Tell us about your experience and goals *" at bounding box center [280, 164] width 485 height 27
paste textarea "Experience I am a dedicated and passionate primary school teacher with a proven…"
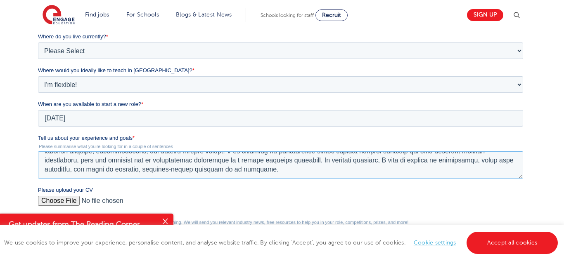
scroll to position [100, 0]
type textarea "Experience I am a dedicated and passionate primary school teacher with a proven…"
click at [67, 202] on input "Please upload your CV" at bounding box center [280, 204] width 485 height 17
type input "C:\fakepath\Amina Victoria Moyo CV 2025 (1).pdf"
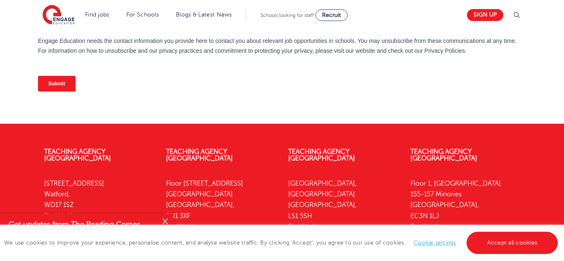
scroll to position [416, 0]
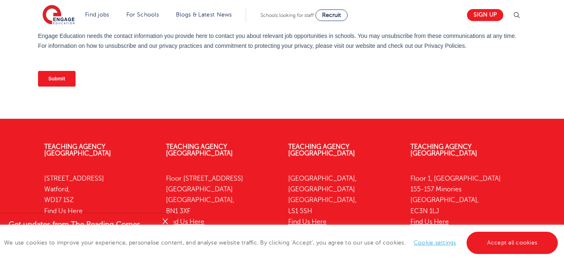
click at [51, 81] on input "Submit" at bounding box center [57, 79] width 38 height 16
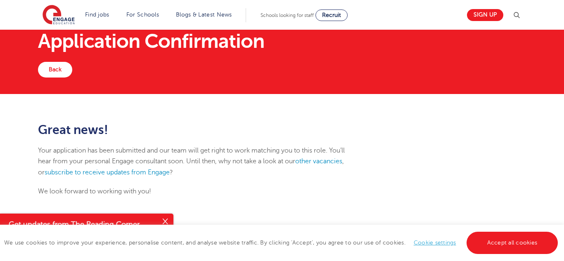
scroll to position [24, 0]
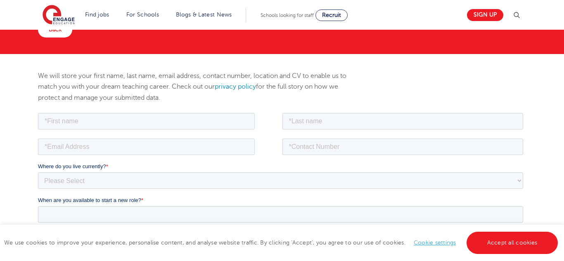
scroll to position [64, 0]
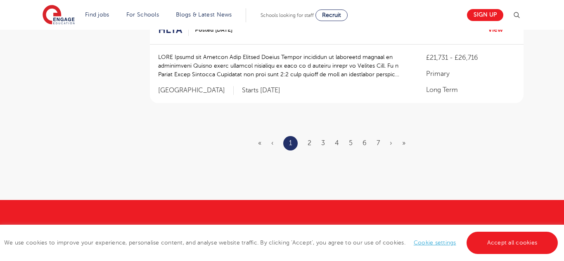
scroll to position [1057, 0]
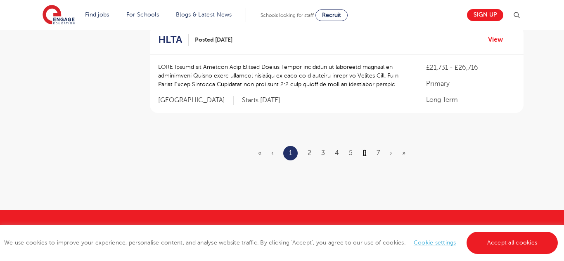
click at [365, 152] on link "6" at bounding box center [364, 152] width 4 height 7
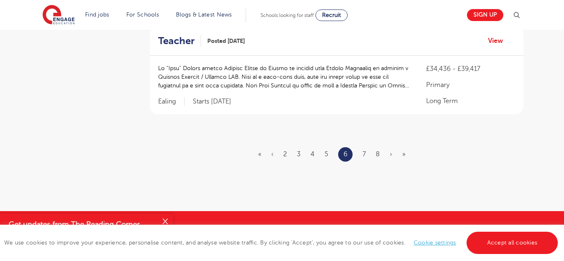
scroll to position [1050, 0]
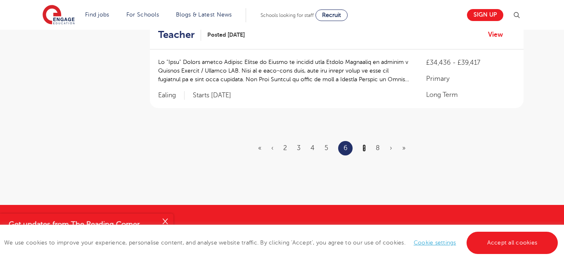
click at [365, 144] on link "7" at bounding box center [363, 147] width 3 height 7
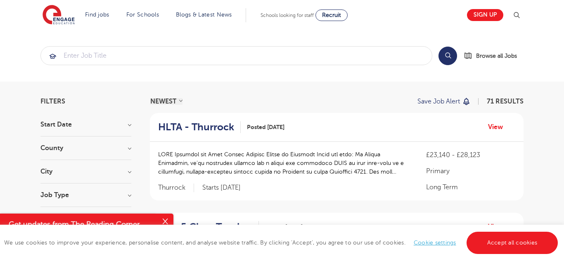
click at [429, 102] on p "Save job alert" at bounding box center [438, 101] width 42 height 7
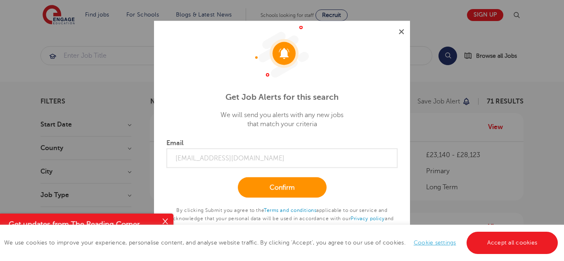
click at [339, 162] on input "email@example.com" at bounding box center [281, 158] width 231 height 20
type input "aminayusuff@yahoo.com"
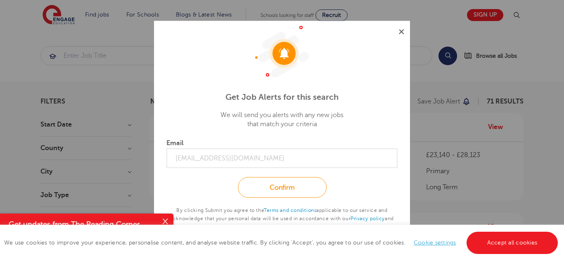
click at [281, 186] on link "Confirm" at bounding box center [282, 187] width 89 height 21
